Goal: Browse casually: Explore the website without a specific task or goal

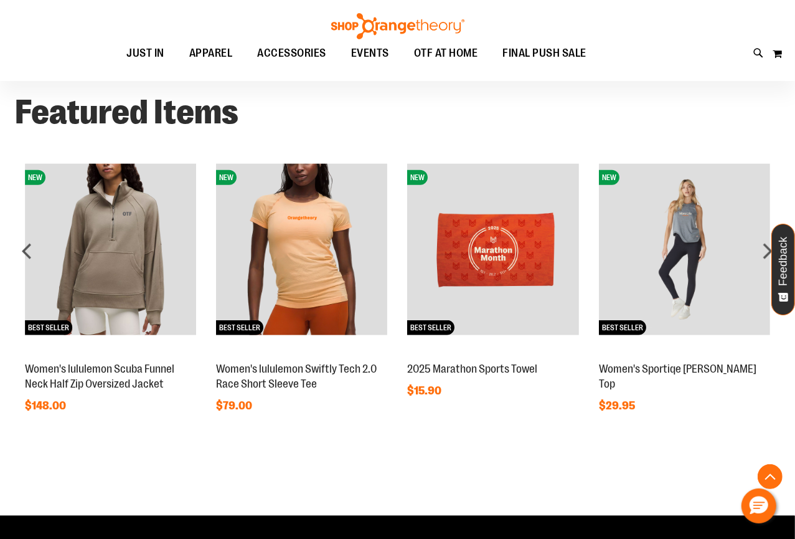
scroll to position [792, 0]
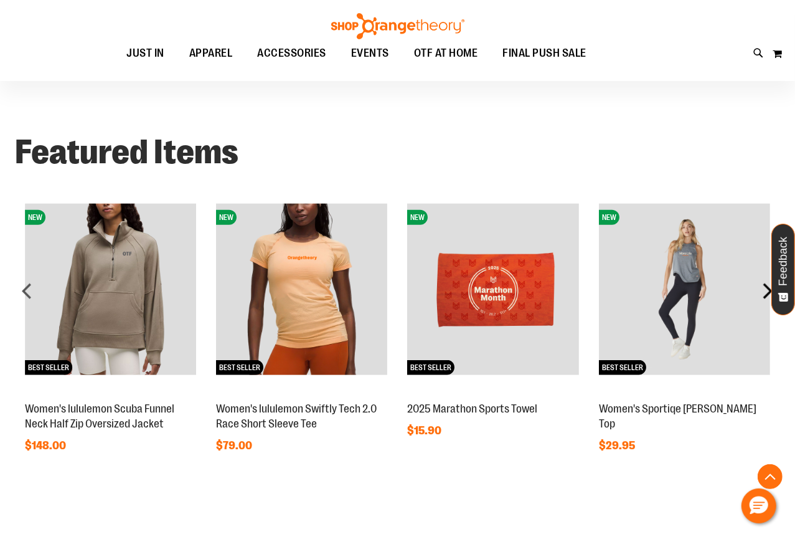
click at [762, 287] on div "next" at bounding box center [767, 290] width 25 height 25
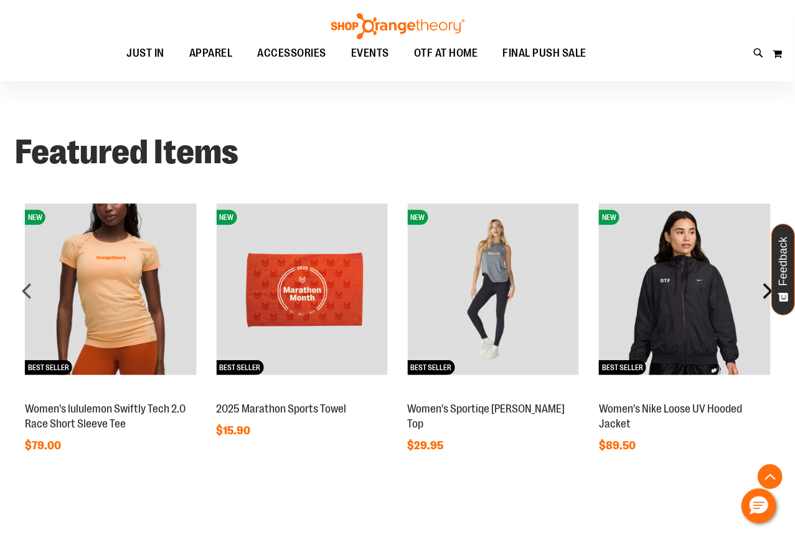
click at [765, 287] on div "next" at bounding box center [767, 290] width 25 height 25
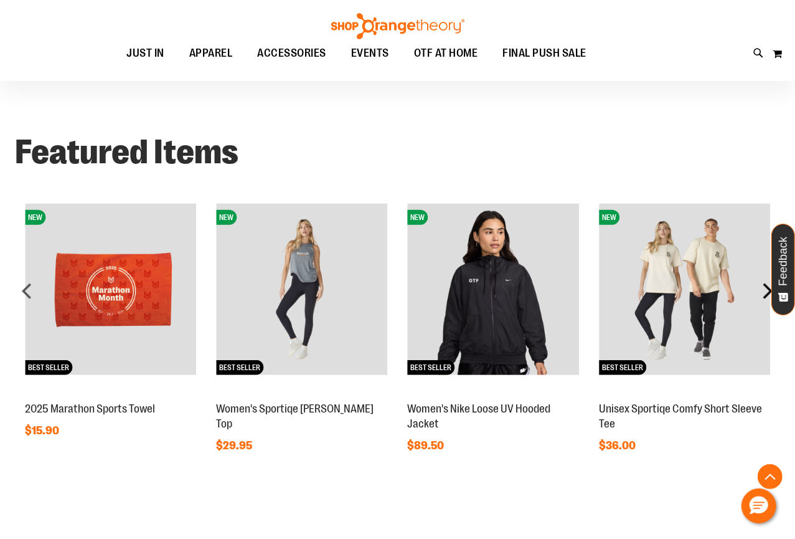
click at [766, 287] on div "next" at bounding box center [767, 290] width 25 height 25
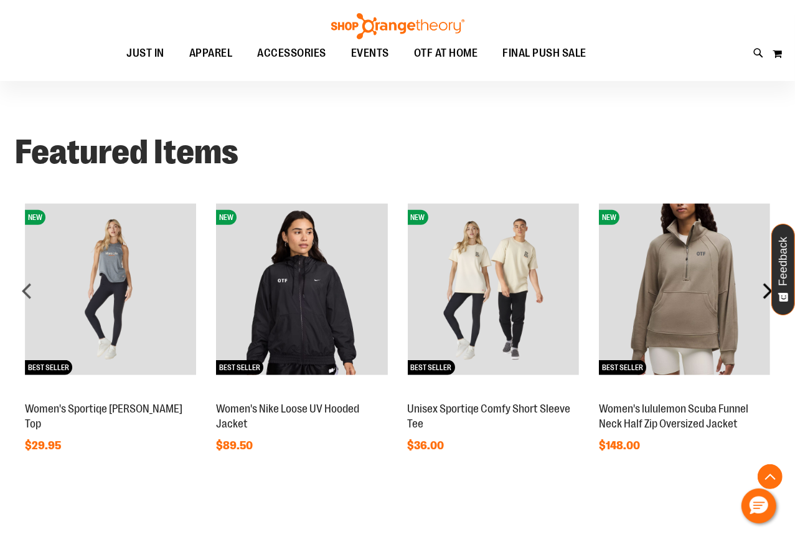
click at [766, 287] on div "next" at bounding box center [767, 290] width 25 height 25
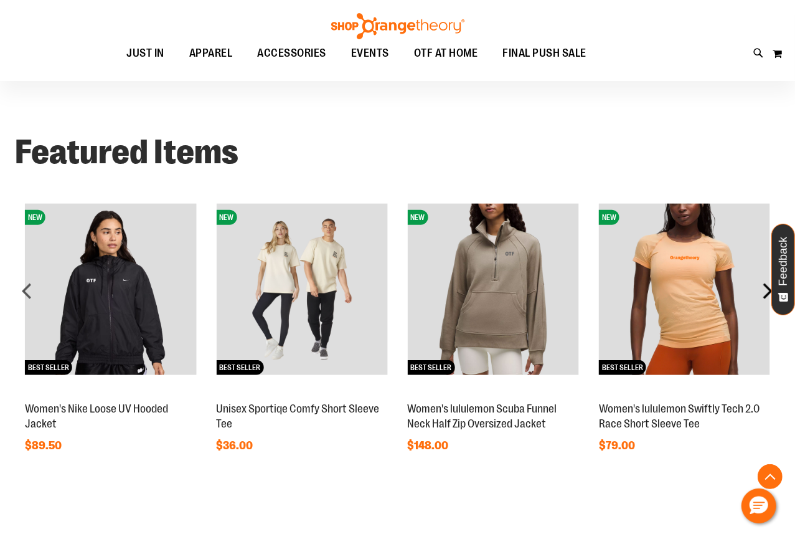
click at [767, 287] on div "next" at bounding box center [767, 290] width 25 height 25
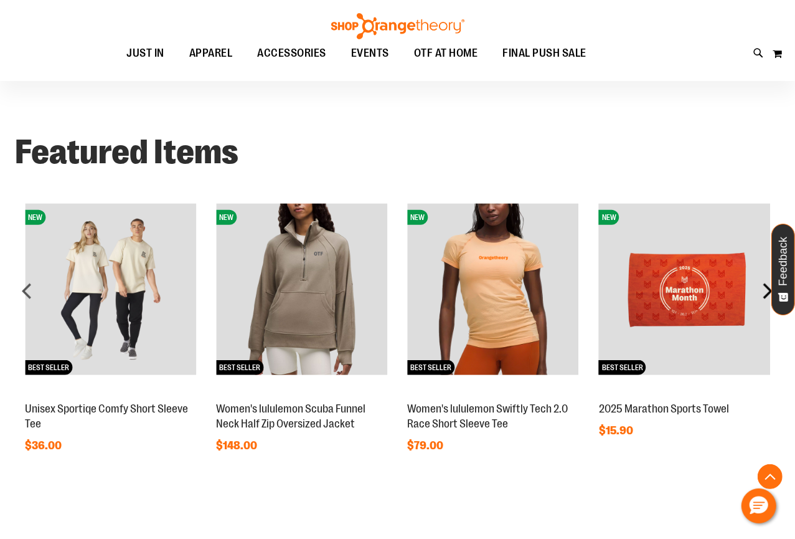
click at [767, 287] on div "next" at bounding box center [767, 290] width 25 height 25
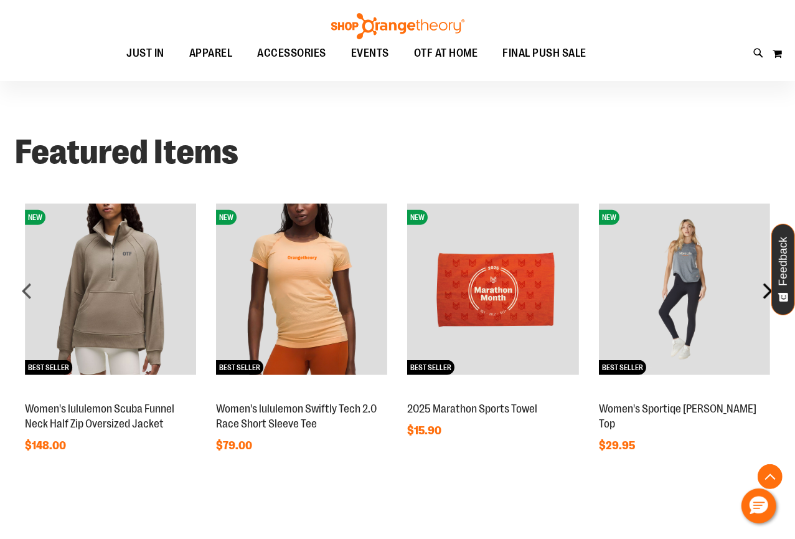
click at [767, 287] on div "next" at bounding box center [767, 290] width 25 height 25
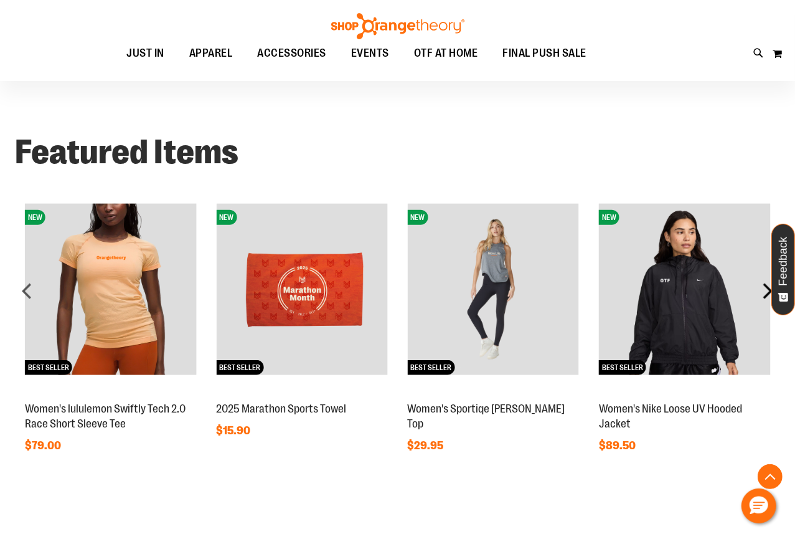
click at [767, 287] on div "next" at bounding box center [767, 290] width 25 height 25
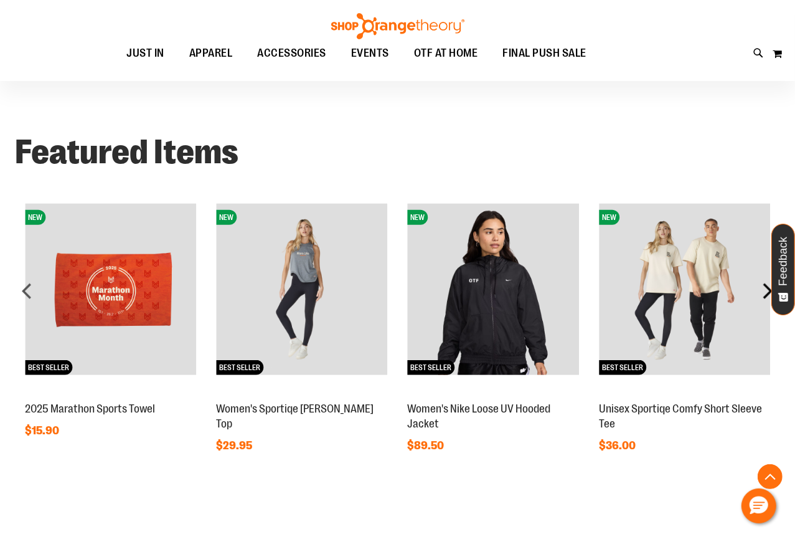
click at [767, 287] on div "next" at bounding box center [767, 290] width 25 height 25
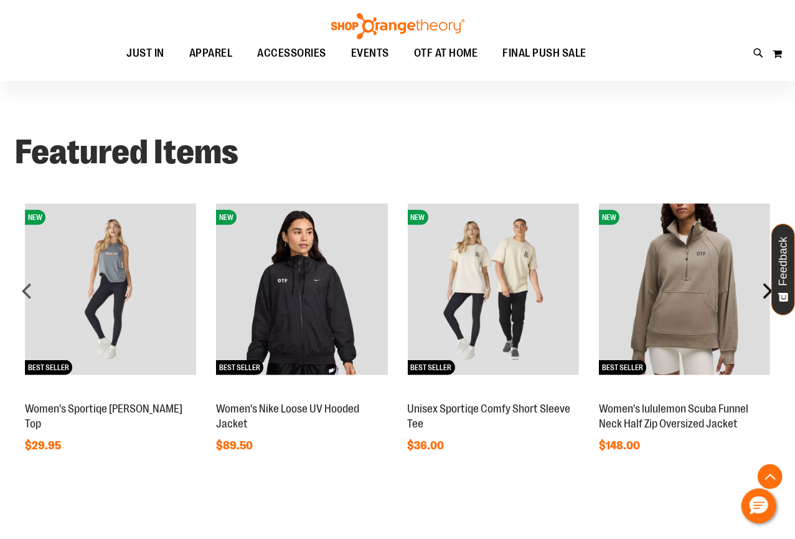
click at [767, 287] on div "next" at bounding box center [767, 290] width 25 height 25
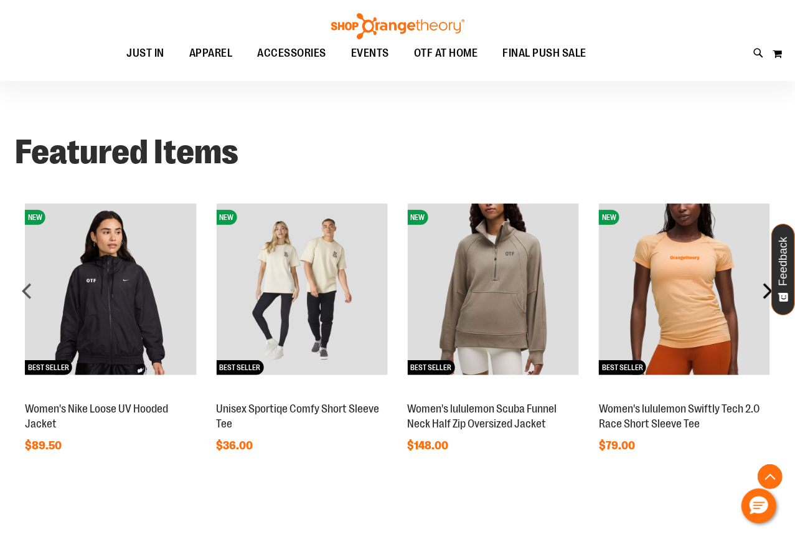
click at [767, 287] on div "next" at bounding box center [767, 290] width 25 height 25
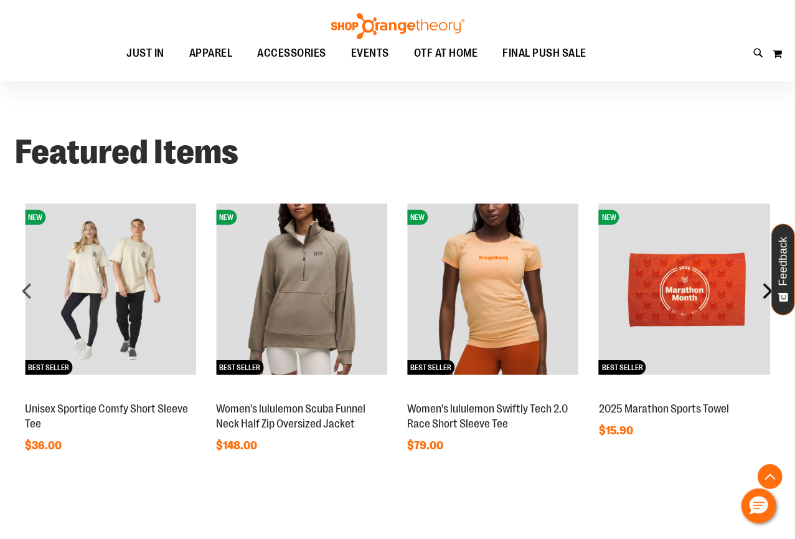
click at [767, 287] on div "next" at bounding box center [767, 290] width 25 height 25
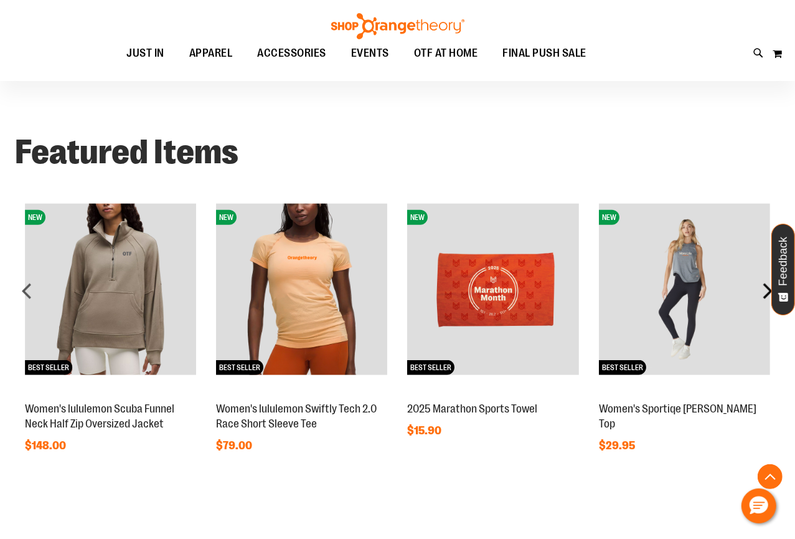
click at [767, 287] on div "next" at bounding box center [767, 290] width 25 height 25
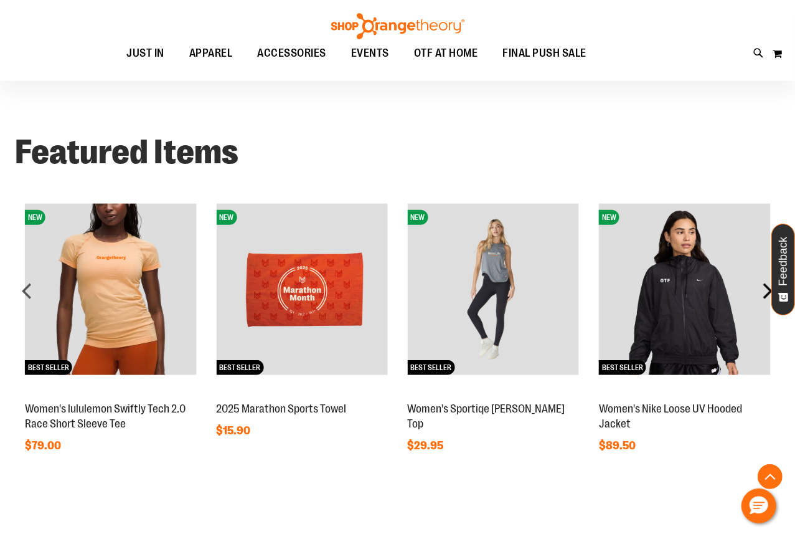
click at [767, 287] on div "next" at bounding box center [767, 290] width 25 height 25
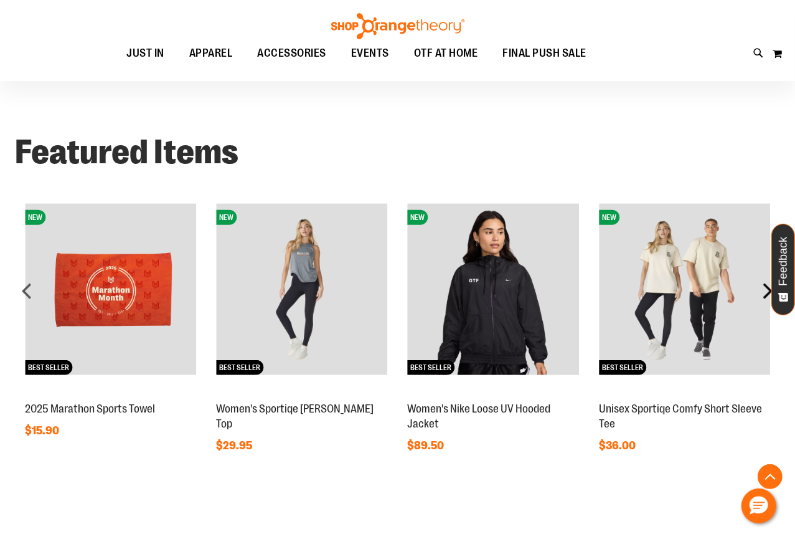
click at [767, 287] on div "next" at bounding box center [767, 290] width 25 height 25
